Goal: Information Seeking & Learning: Learn about a topic

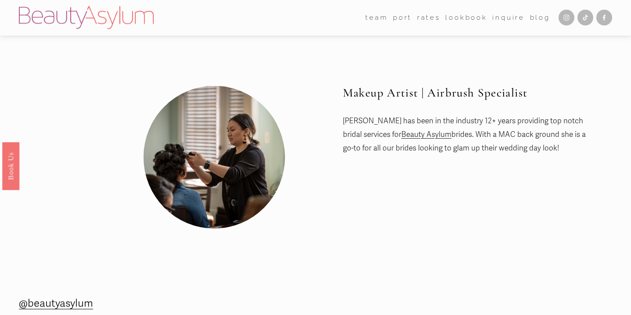
click at [429, 18] on link "Rates" at bounding box center [428, 18] width 23 height 14
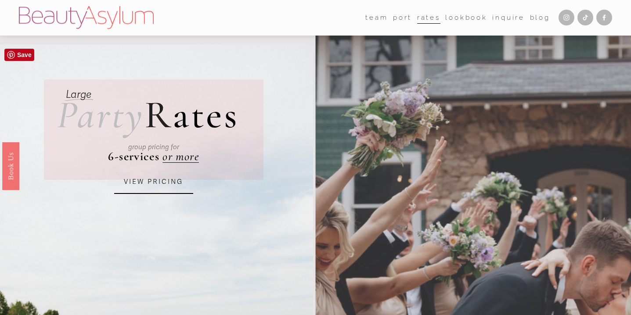
click at [170, 184] on link "VIEW PRICING" at bounding box center [153, 182] width 79 height 24
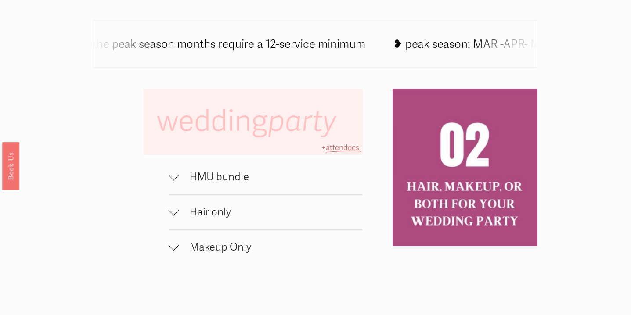
scroll to position [502, 0]
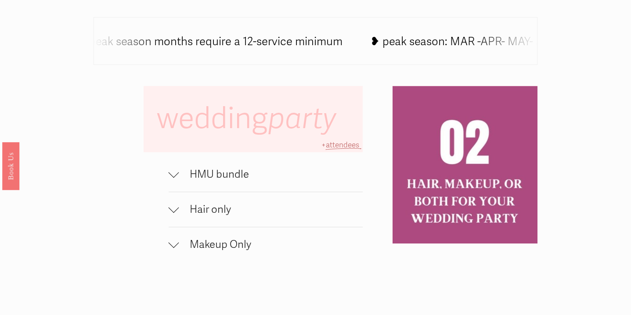
click at [297, 176] on span "HMU bundle" at bounding box center [271, 174] width 184 height 13
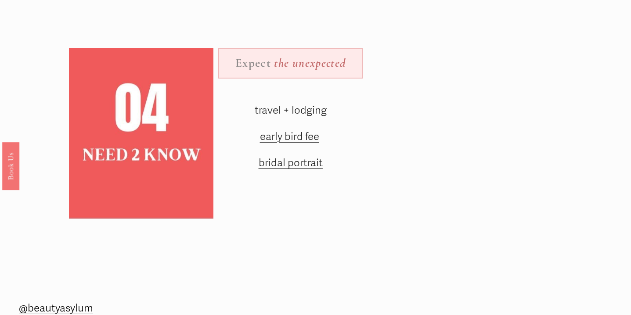
scroll to position [1118, 0]
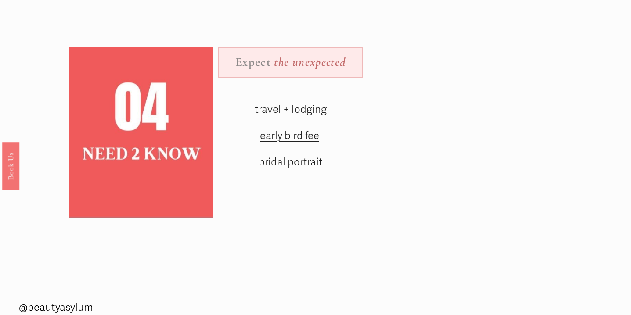
click at [313, 135] on span "early bird fee" at bounding box center [289, 135] width 59 height 13
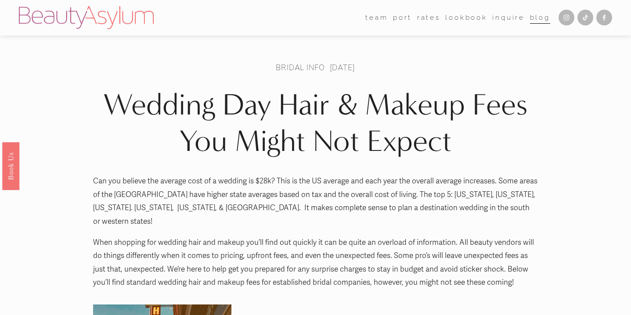
click at [461, 16] on link "Lookbook" at bounding box center [466, 18] width 42 height 14
